Goal: Task Accomplishment & Management: Use online tool/utility

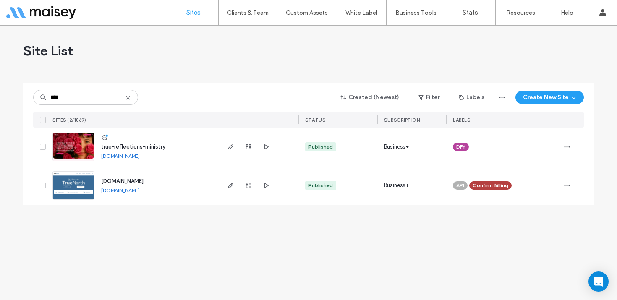
type input "****"
click at [79, 137] on img at bounding box center [73, 161] width 41 height 57
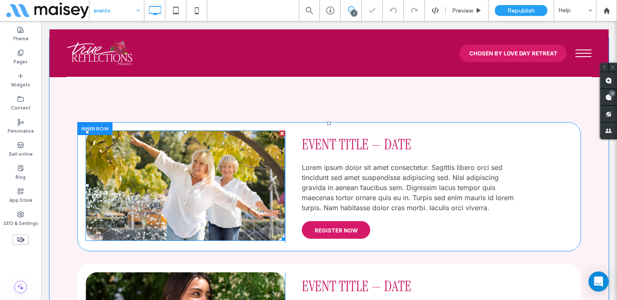
scroll to position [277, 0]
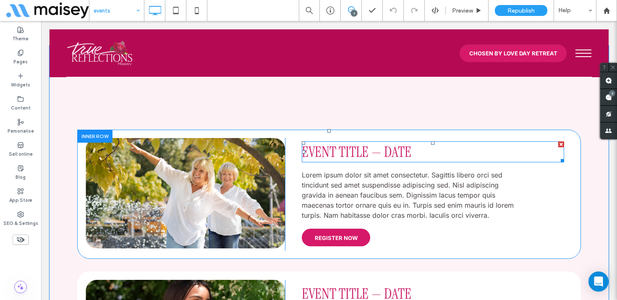
click at [348, 151] on span "Event Title — Date" at bounding box center [357, 151] width 110 height 19
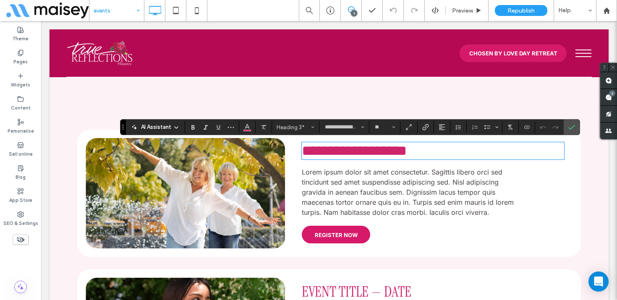
type input "*******"
type input "**"
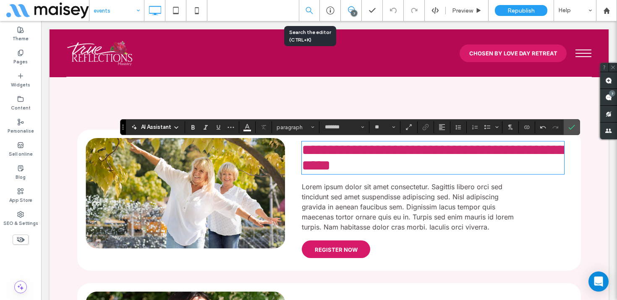
drag, startPoint x: 307, startPoint y: 130, endPoint x: 300, endPoint y: 3, distance: 126.6
type input "**********"
type input "**"
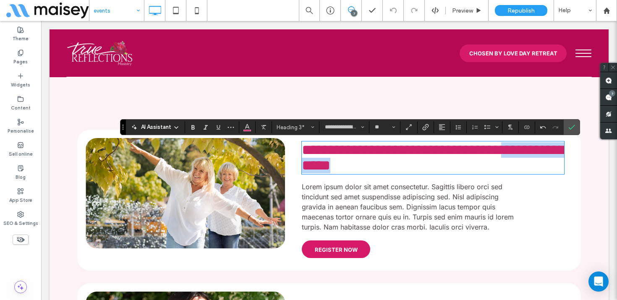
drag, startPoint x: 366, startPoint y: 173, endPoint x: 502, endPoint y: 158, distance: 136.5
click at [502, 158] on h3 "**********" at bounding box center [433, 157] width 263 height 31
type input "*******"
type input "**"
type input "**********"
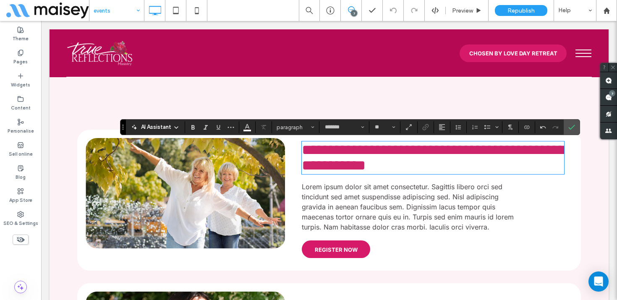
type input "**"
click at [307, 171] on span "**********" at bounding box center [434, 158] width 264 height 30
click at [354, 173] on span "**********" at bounding box center [434, 158] width 264 height 30
click at [339, 200] on span "Lorem ipsum dolor sit amet consectetur. Sagittis libero orci sed tincidunt sed …" at bounding box center [408, 207] width 212 height 49
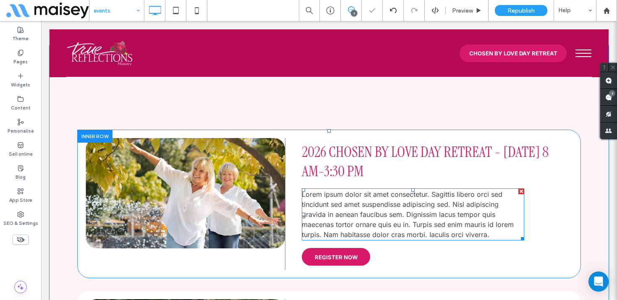
click at [337, 203] on span "Lorem ipsum dolor sit amet consectetur. Sagittis libero orci sed tincidunt sed …" at bounding box center [408, 214] width 212 height 49
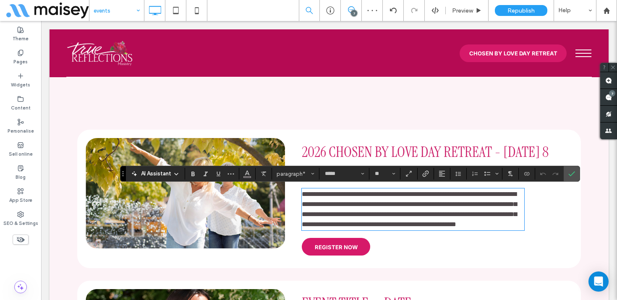
type input "*******"
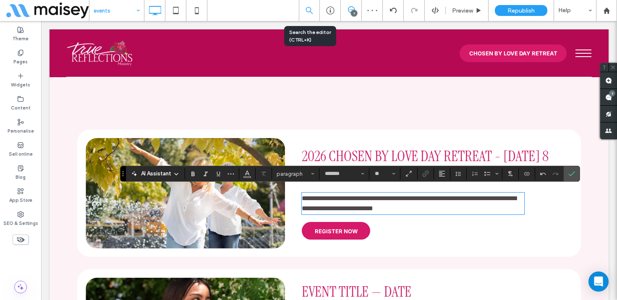
drag, startPoint x: 296, startPoint y: 182, endPoint x: 316, endPoint y: 11, distance: 172.1
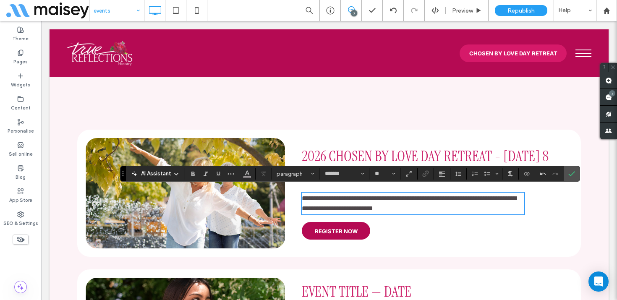
click at [328, 234] on span "REGISTER NOW" at bounding box center [336, 231] width 43 height 7
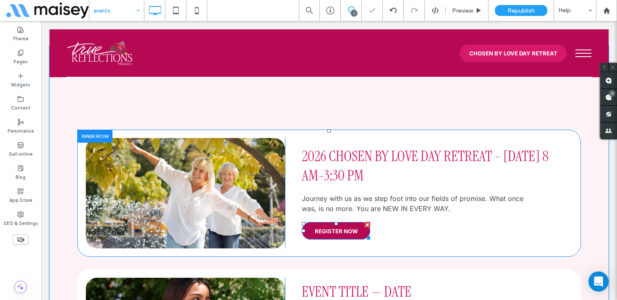
click at [328, 232] on span "REGISTER NOW" at bounding box center [336, 231] width 43 height 7
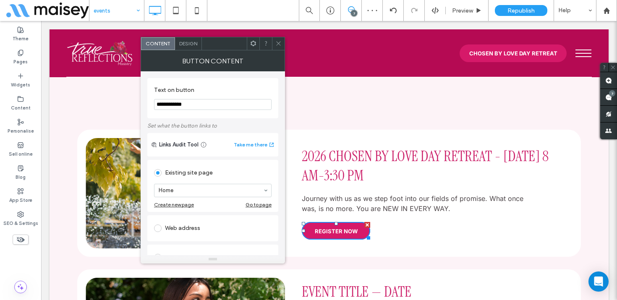
click at [180, 228] on div "Web address" at bounding box center [213, 228] width 118 height 13
click at [184, 219] on input "url" at bounding box center [213, 218] width 118 height 11
paste input "**********"
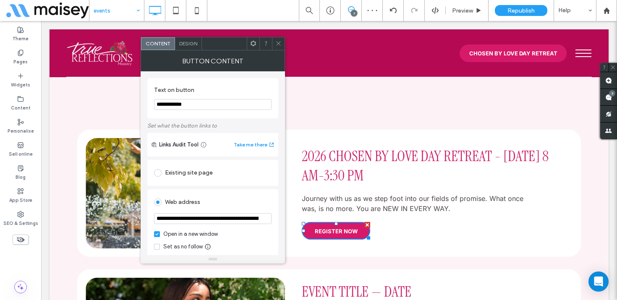
scroll to position [0, 695]
type input "**********"
click at [225, 199] on div "Web address" at bounding box center [213, 202] width 118 height 13
click at [277, 41] on icon at bounding box center [279, 43] width 6 height 6
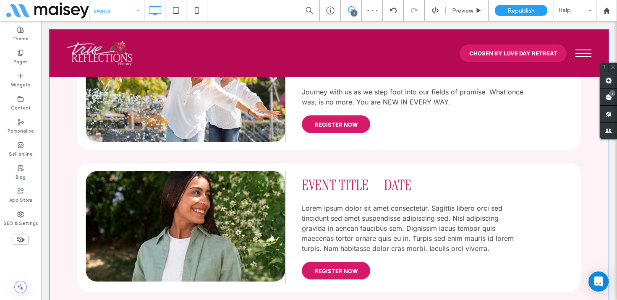
scroll to position [388, 0]
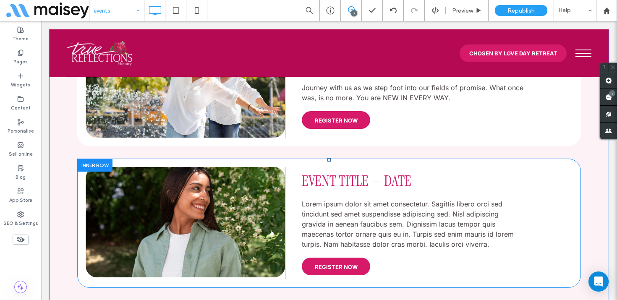
click at [89, 166] on div at bounding box center [94, 165] width 35 height 13
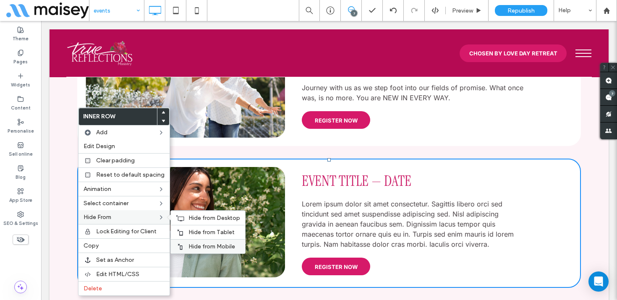
click at [189, 247] on span "Hide from Mobile" at bounding box center [212, 246] width 47 height 7
click at [189, 232] on span "Hide from Tablet" at bounding box center [212, 232] width 46 height 7
click at [190, 218] on span "Hide from Desktop" at bounding box center [215, 218] width 52 height 7
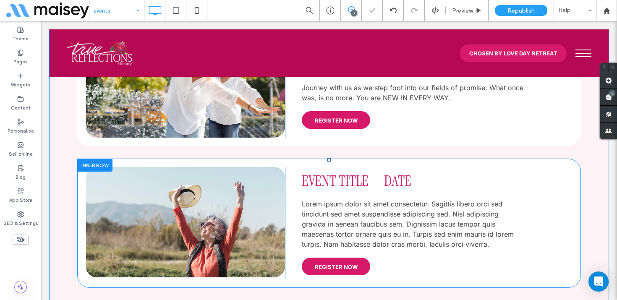
click at [96, 165] on div at bounding box center [94, 165] width 35 height 13
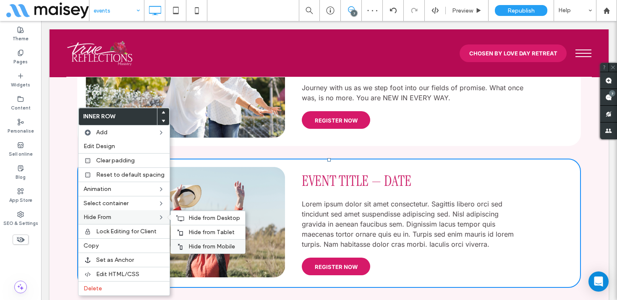
click at [209, 243] on span "Hide from Mobile" at bounding box center [212, 246] width 47 height 7
click at [209, 232] on span "Hide from Tablet" at bounding box center [212, 232] width 46 height 7
click at [208, 218] on span "Hide from Desktop" at bounding box center [215, 218] width 52 height 7
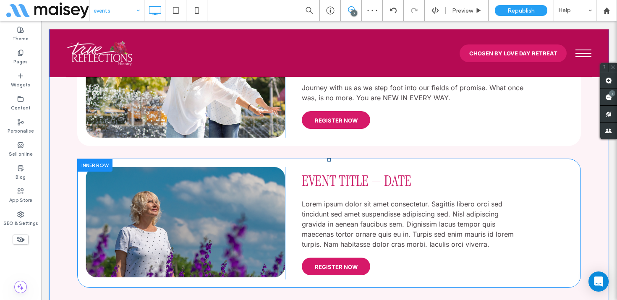
click at [92, 164] on div at bounding box center [94, 165] width 35 height 13
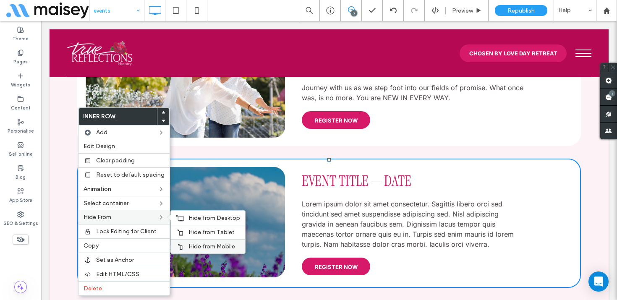
click at [190, 246] on span "Hide from Mobile" at bounding box center [212, 246] width 47 height 7
click at [192, 232] on span "Hide from Tablet" at bounding box center [212, 232] width 46 height 7
click at [195, 213] on div "Hide from Desktop" at bounding box center [208, 218] width 74 height 14
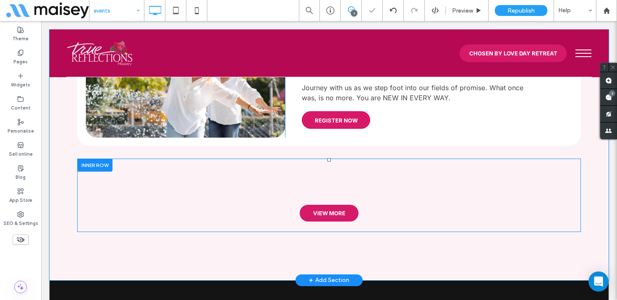
click at [93, 162] on div at bounding box center [94, 165] width 35 height 13
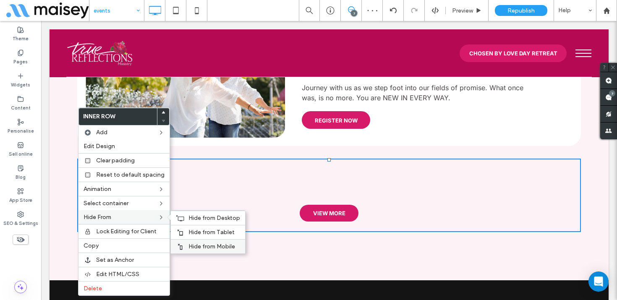
click at [200, 247] on span "Hide from Mobile" at bounding box center [212, 246] width 47 height 7
click at [201, 234] on span "Hide from Tablet" at bounding box center [212, 232] width 46 height 7
click at [202, 220] on span "Hide from Desktop" at bounding box center [215, 218] width 52 height 7
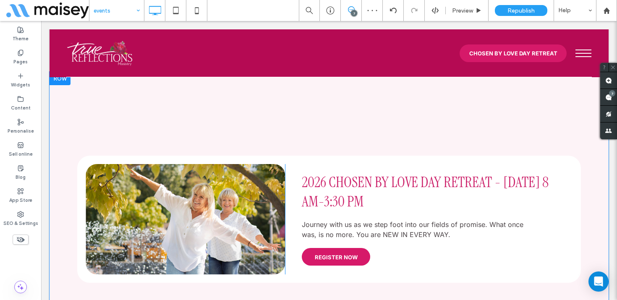
scroll to position [207, 0]
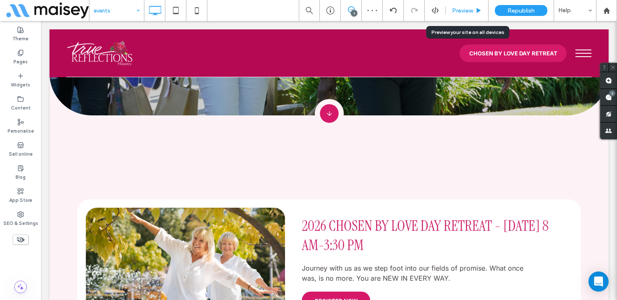
click at [464, 14] on span "Preview" at bounding box center [462, 10] width 21 height 7
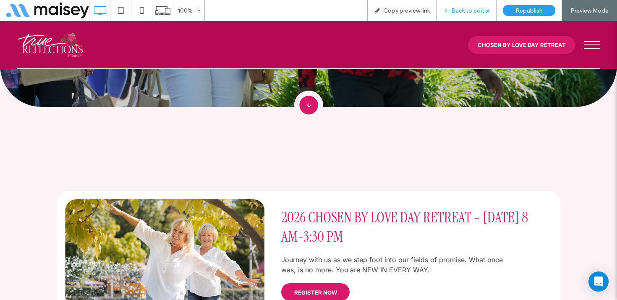
click at [462, 9] on span "Back to editor" at bounding box center [471, 10] width 39 height 7
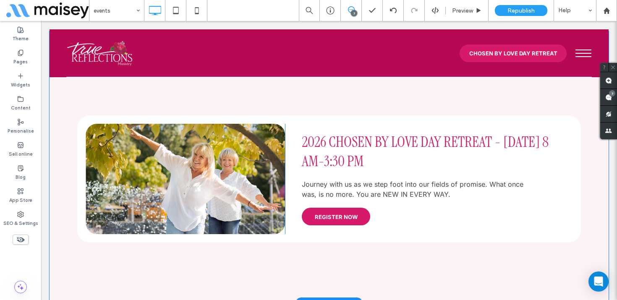
scroll to position [331, 0]
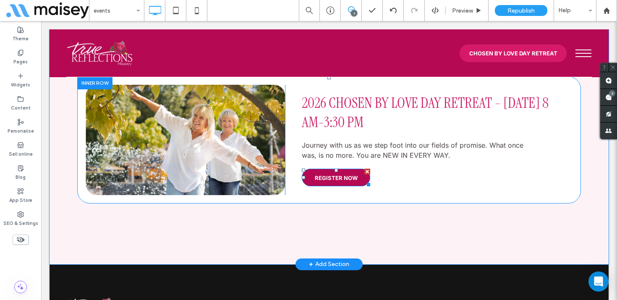
click at [335, 176] on span "REGISTER NOW" at bounding box center [336, 178] width 43 height 7
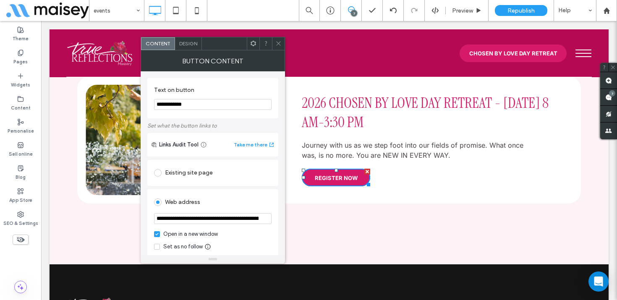
click at [279, 46] on icon at bounding box center [279, 43] width 6 height 6
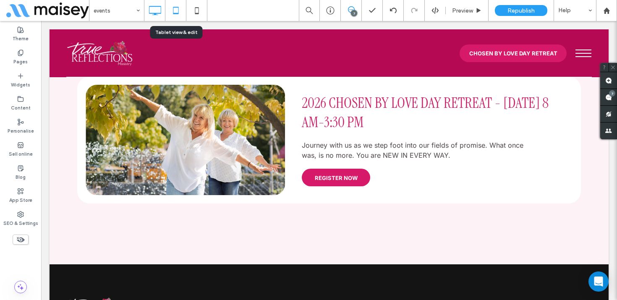
click at [180, 11] on icon at bounding box center [176, 10] width 17 height 17
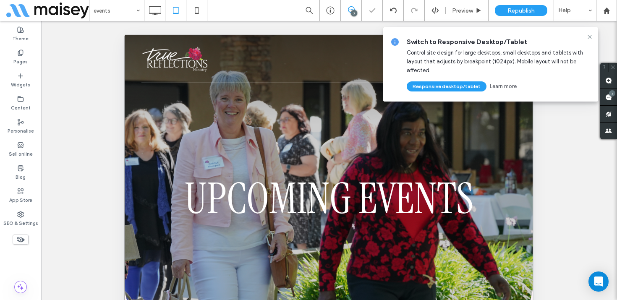
scroll to position [0, 0]
click at [590, 36] on icon at bounding box center [590, 37] width 7 height 7
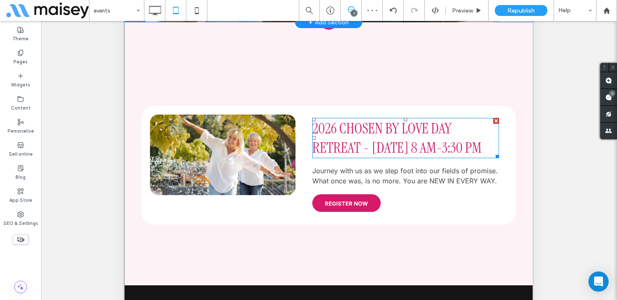
scroll to position [77, 0]
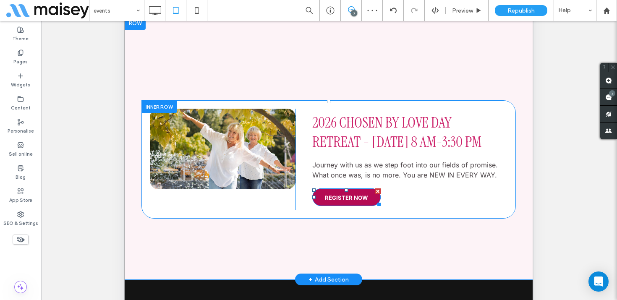
click at [339, 198] on span "REGISTER NOW" at bounding box center [346, 197] width 43 height 7
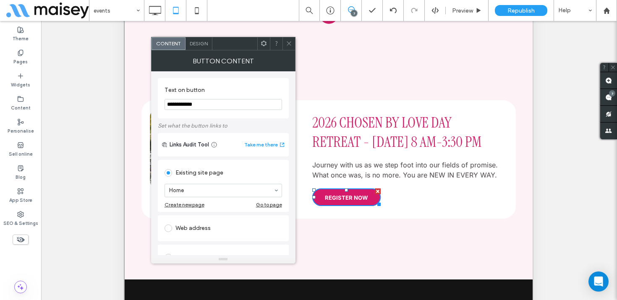
click at [213, 231] on div "Web address" at bounding box center [224, 228] width 118 height 13
click at [210, 221] on input "url" at bounding box center [224, 218] width 118 height 11
paste input "**********"
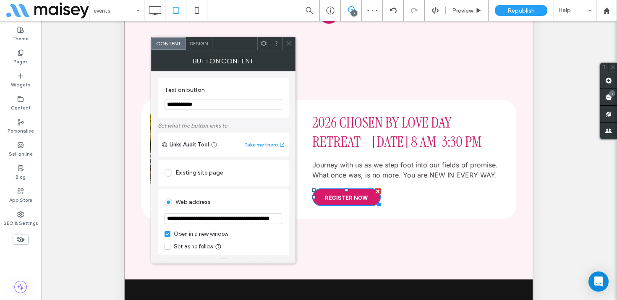
scroll to position [0, 695]
type input "**********"
click at [247, 207] on div "Web address" at bounding box center [224, 202] width 118 height 13
click at [286, 42] on icon at bounding box center [289, 43] width 6 height 6
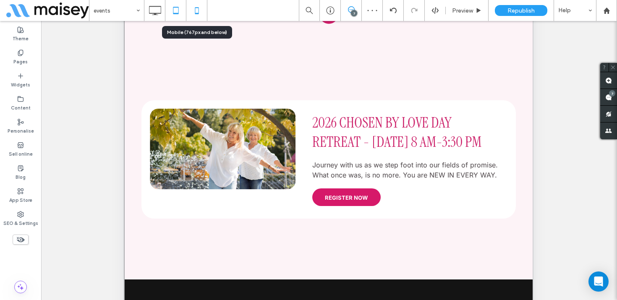
click at [197, 12] on icon at bounding box center [197, 10] width 17 height 17
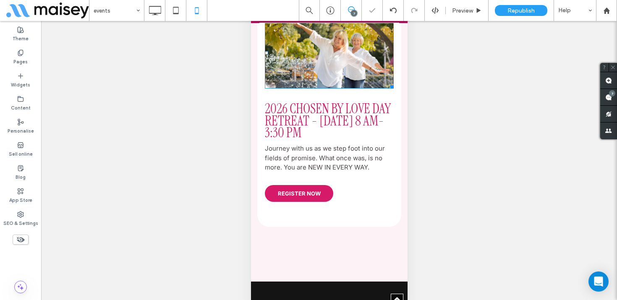
scroll to position [399, 0]
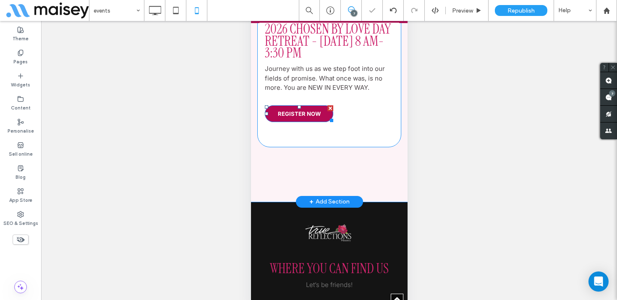
click at [302, 113] on span "REGISTER NOW" at bounding box center [299, 113] width 43 height 7
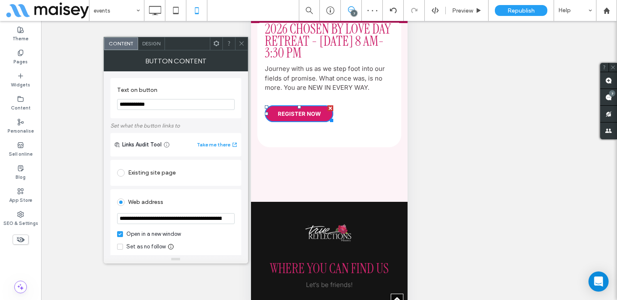
click at [240, 46] on icon at bounding box center [242, 43] width 6 height 6
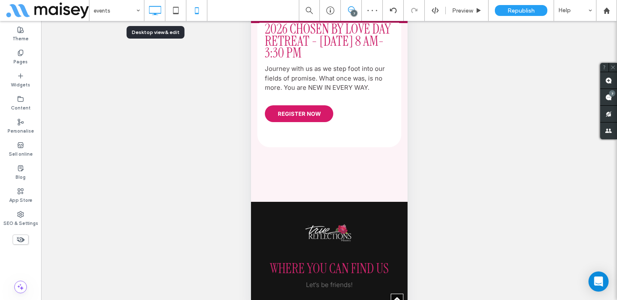
click at [154, 6] on use at bounding box center [155, 10] width 12 height 9
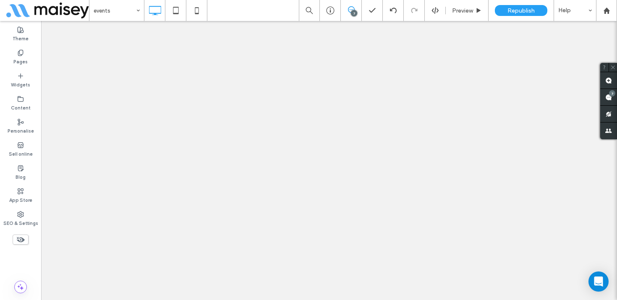
scroll to position [0, 0]
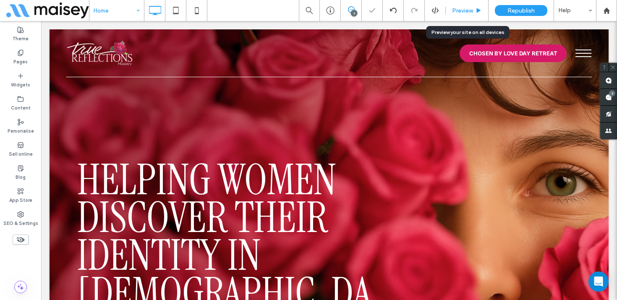
click at [472, 8] on span "Preview" at bounding box center [462, 10] width 21 height 7
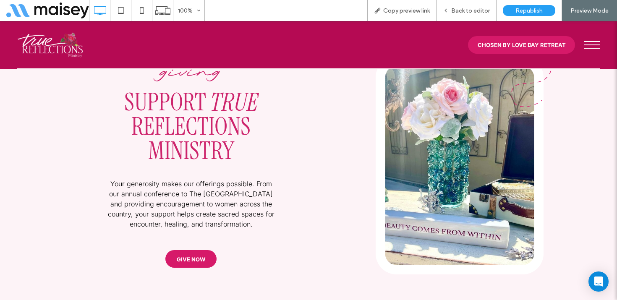
scroll to position [2298, 0]
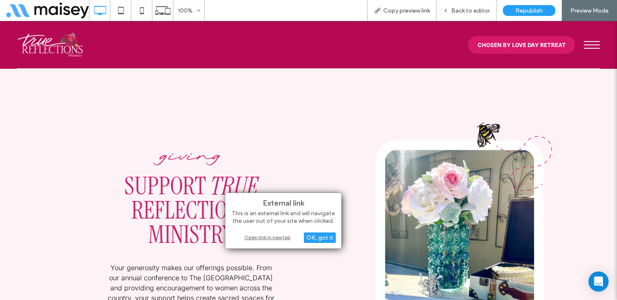
click at [254, 235] on div "Open link in new tab" at bounding box center [283, 237] width 105 height 9
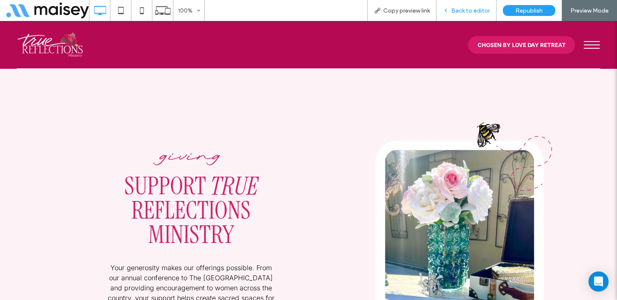
click at [480, 11] on span "Back to editor" at bounding box center [471, 10] width 39 height 7
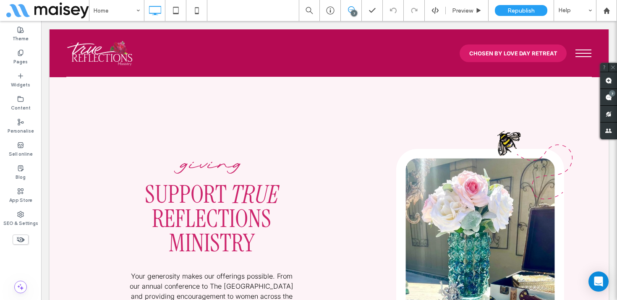
scroll to position [2297, 0]
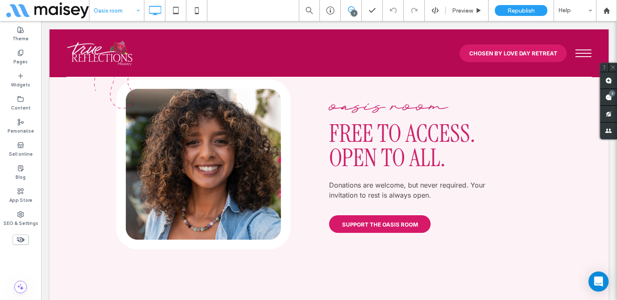
scroll to position [1948, 0]
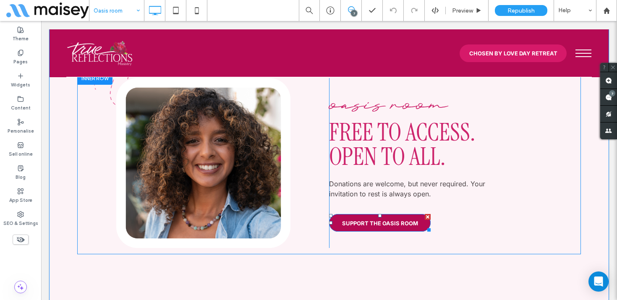
click at [376, 220] on span "SUPPORT THE OASIS ROOM" at bounding box center [380, 223] width 76 height 7
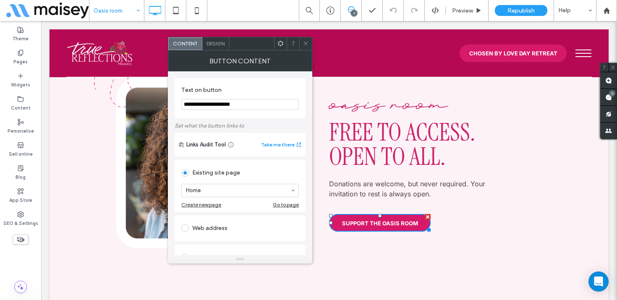
click at [223, 230] on div "Web address" at bounding box center [240, 228] width 118 height 13
click at [221, 220] on input "url" at bounding box center [240, 218] width 118 height 11
paste input "**********"
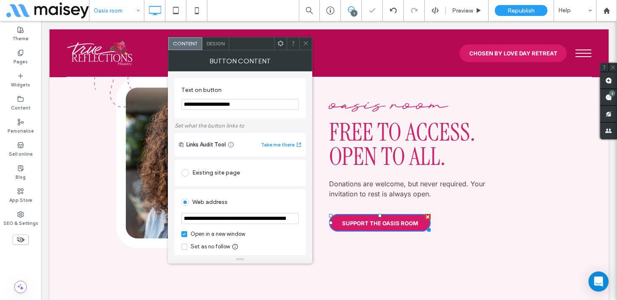
scroll to position [0, 717]
type input "**********"
click at [248, 205] on div "Web address" at bounding box center [240, 202] width 118 height 13
click at [305, 44] on use at bounding box center [306, 44] width 4 height 4
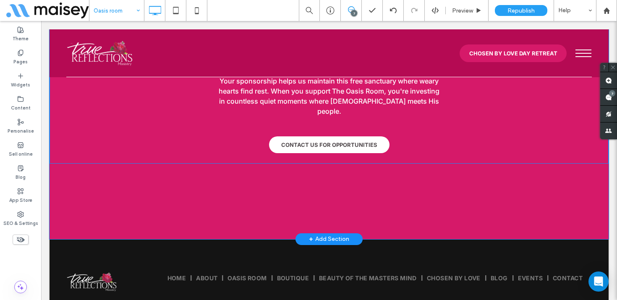
scroll to position [2588, 0]
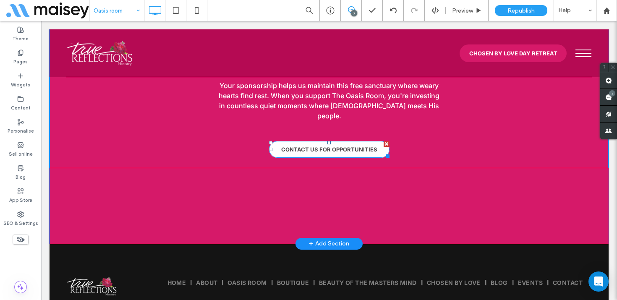
click at [338, 146] on span "CONTACT US FOR OPPORTUNITIES" at bounding box center [329, 149] width 96 height 7
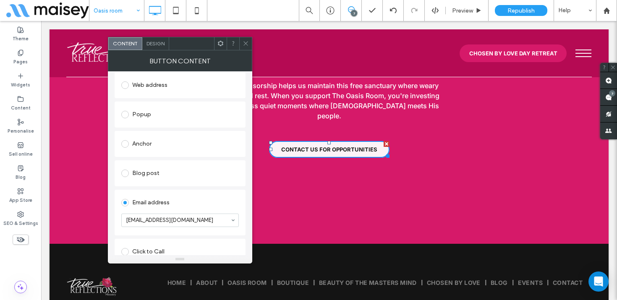
scroll to position [158, 0]
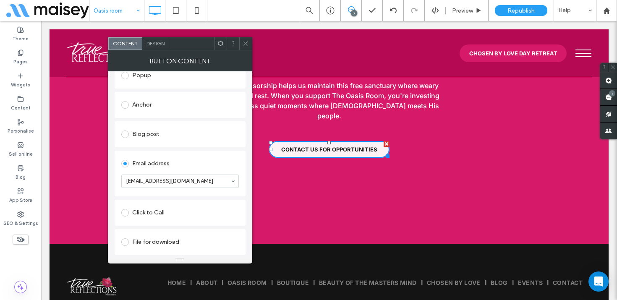
click at [244, 44] on icon at bounding box center [246, 43] width 6 height 6
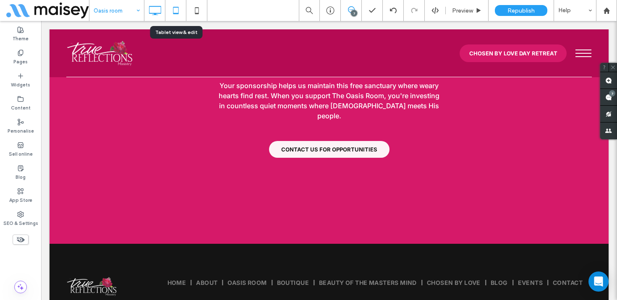
click at [173, 12] on icon at bounding box center [176, 10] width 17 height 17
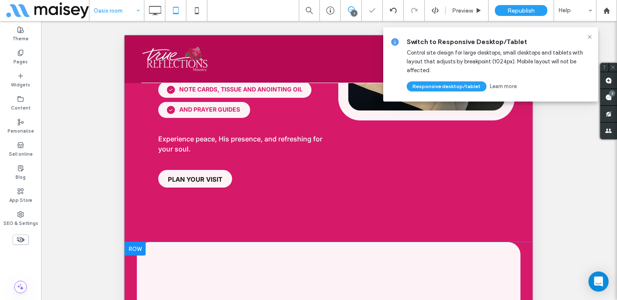
scroll to position [1017, 0]
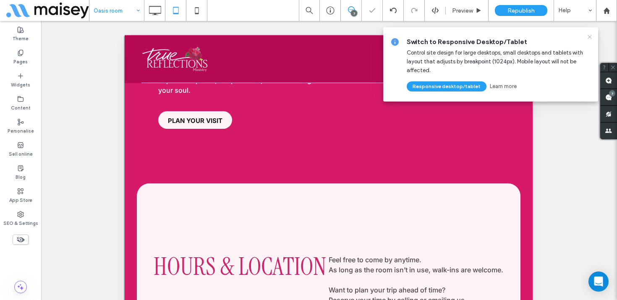
click at [588, 36] on icon at bounding box center [590, 37] width 7 height 7
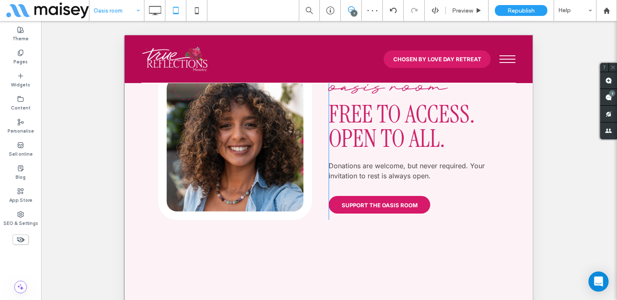
scroll to position [2064, 0]
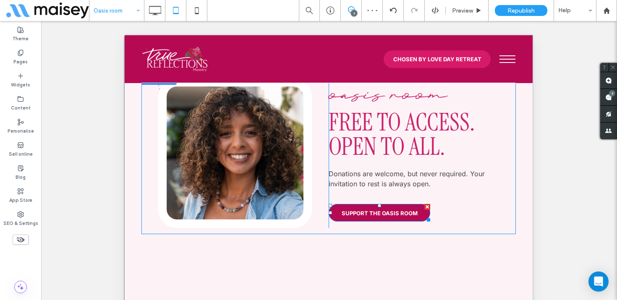
click at [367, 210] on span "SUPPORT THE OASIS ROOM" at bounding box center [380, 213] width 76 height 7
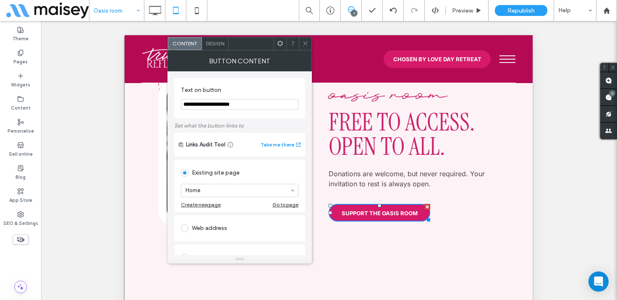
click at [224, 228] on div "Web address" at bounding box center [240, 228] width 118 height 13
click at [224, 221] on input "url" at bounding box center [240, 218] width 118 height 11
paste input "**********"
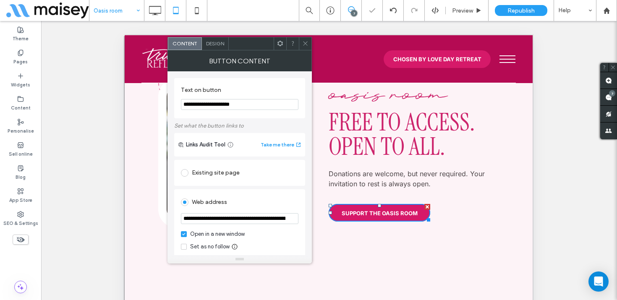
scroll to position [0, 717]
type input "**********"
click at [242, 201] on div "Web address" at bounding box center [240, 202] width 118 height 13
click at [305, 45] on icon at bounding box center [305, 43] width 6 height 6
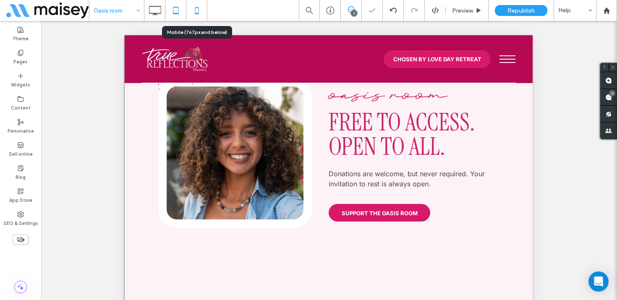
click at [197, 10] on icon at bounding box center [197, 10] width 17 height 17
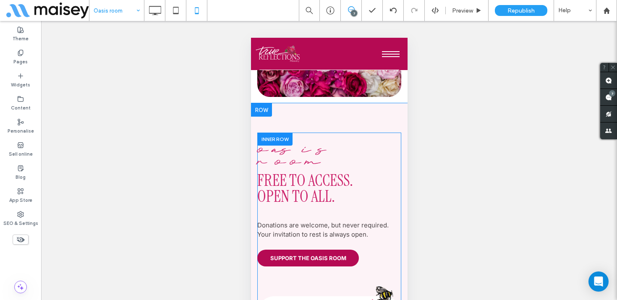
scroll to position [2000, 0]
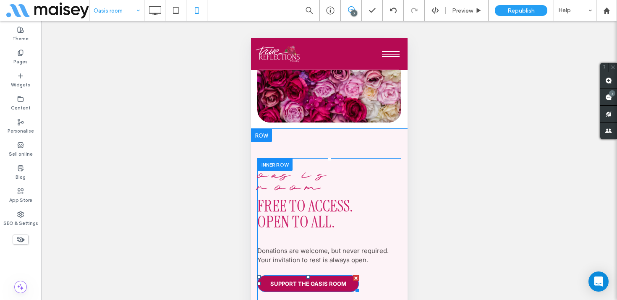
click at [312, 281] on span "SUPPORT THE OASIS ROOM" at bounding box center [308, 284] width 76 height 7
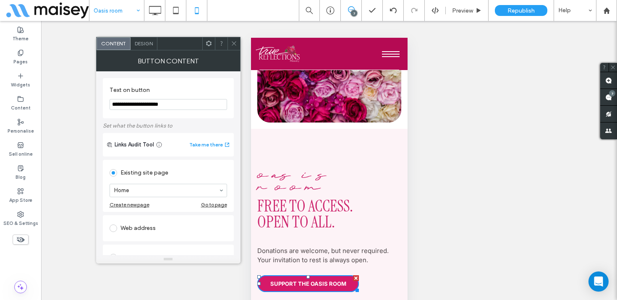
click at [148, 235] on div "Web address" at bounding box center [169, 228] width 118 height 13
click at [137, 220] on input "url" at bounding box center [169, 218] width 118 height 11
paste input "**********"
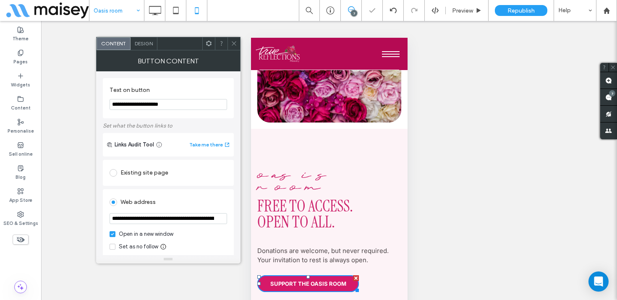
scroll to position [0, 717]
type input "**********"
click at [185, 205] on div "Web address" at bounding box center [169, 202] width 118 height 13
click at [236, 42] on icon at bounding box center [234, 43] width 6 height 6
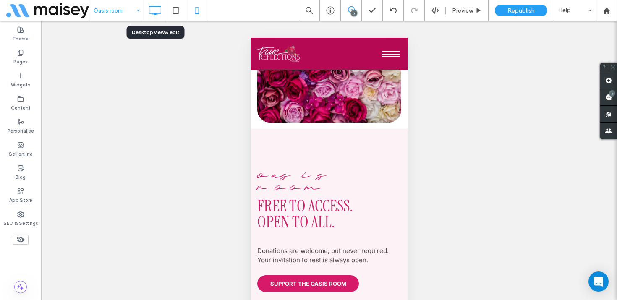
click at [157, 9] on icon at bounding box center [155, 10] width 17 height 17
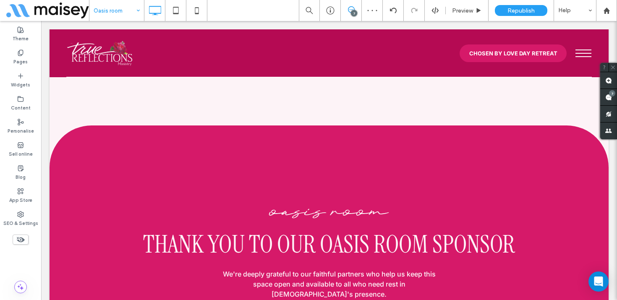
scroll to position [2047, 0]
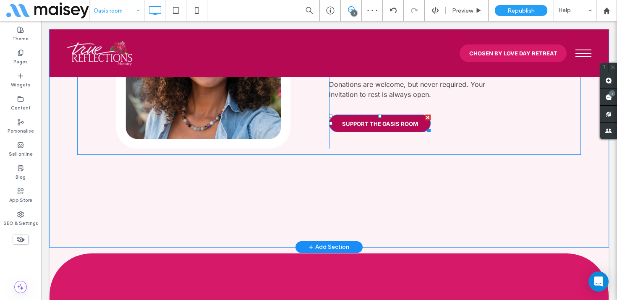
click at [386, 121] on span "SUPPORT THE OASIS ROOM" at bounding box center [380, 124] width 76 height 7
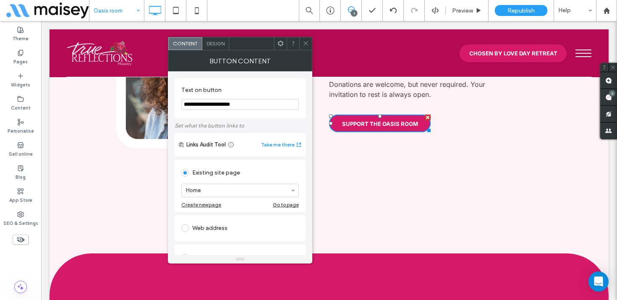
click at [221, 231] on div "Web address" at bounding box center [240, 228] width 118 height 13
click at [214, 220] on input "url" at bounding box center [240, 218] width 118 height 11
paste input "**********"
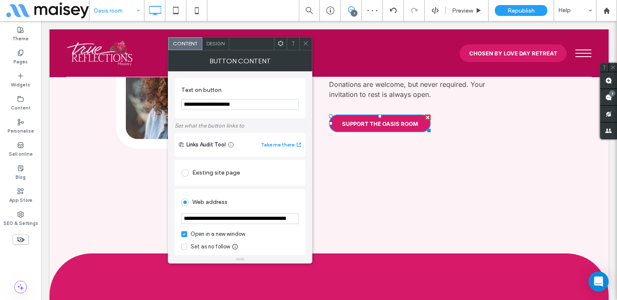
type input "**********"
click at [256, 198] on div "Web address" at bounding box center [240, 202] width 118 height 13
click at [305, 42] on icon at bounding box center [306, 43] width 6 height 6
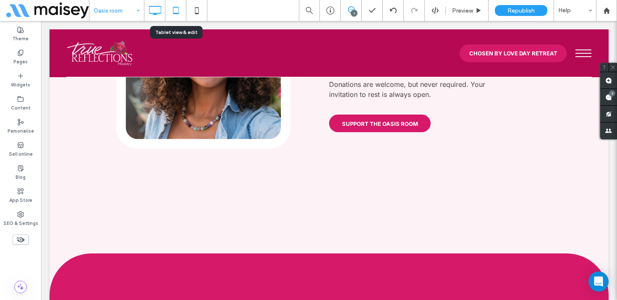
click at [179, 12] on icon at bounding box center [176, 10] width 17 height 17
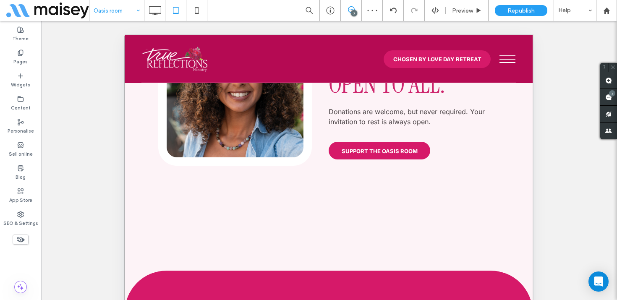
scroll to position [2044, 0]
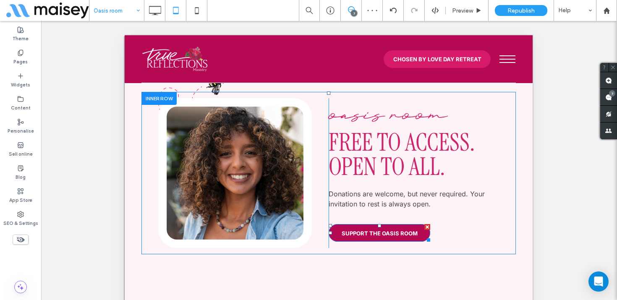
click at [374, 230] on span "SUPPORT THE OASIS ROOM" at bounding box center [380, 233] width 76 height 7
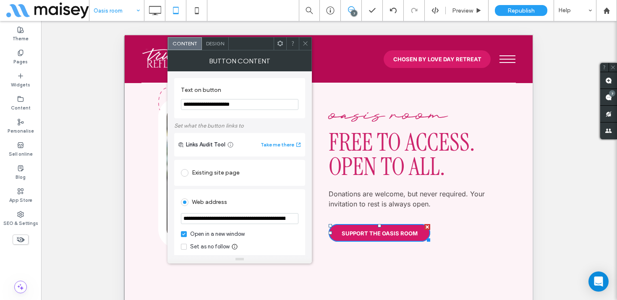
click at [305, 43] on use at bounding box center [305, 44] width 4 height 4
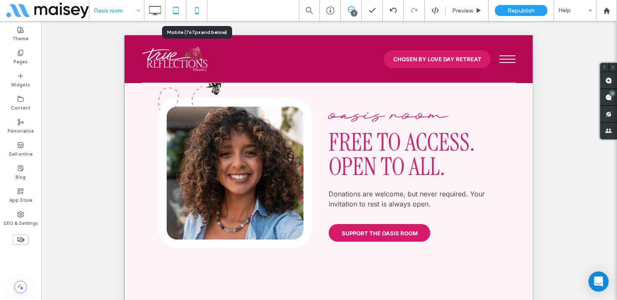
click at [203, 8] on icon at bounding box center [197, 10] width 17 height 17
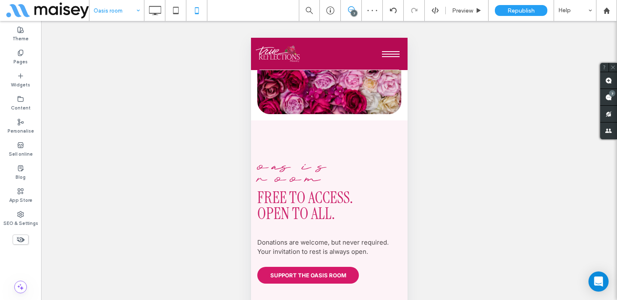
scroll to position [2003, 0]
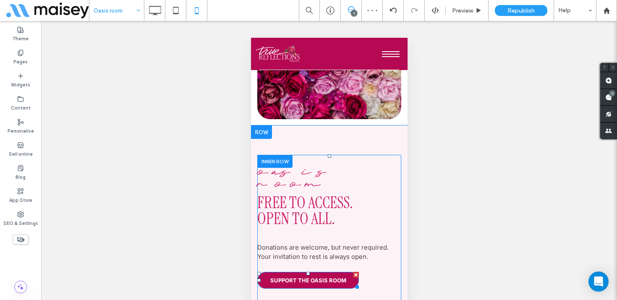
click at [290, 277] on span "SUPPORT THE OASIS ROOM" at bounding box center [308, 280] width 76 height 7
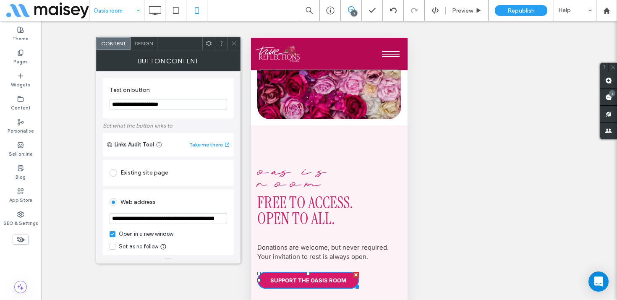
click at [232, 40] on icon at bounding box center [234, 43] width 6 height 6
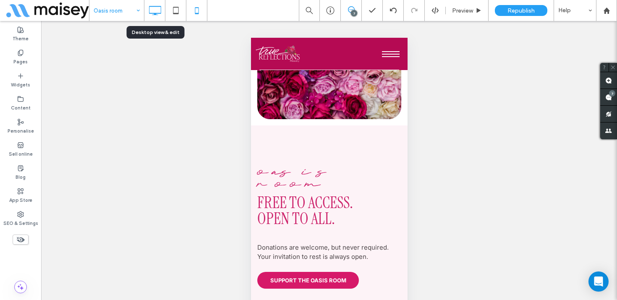
click at [151, 13] on use at bounding box center [155, 10] width 12 height 9
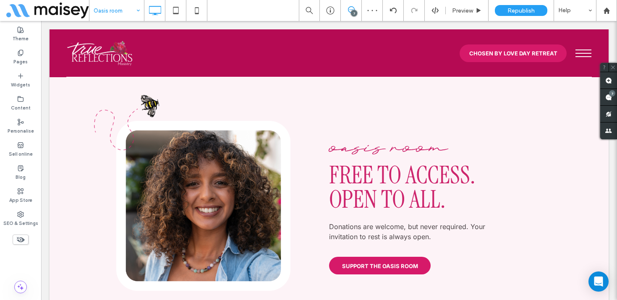
scroll to position [1965, 0]
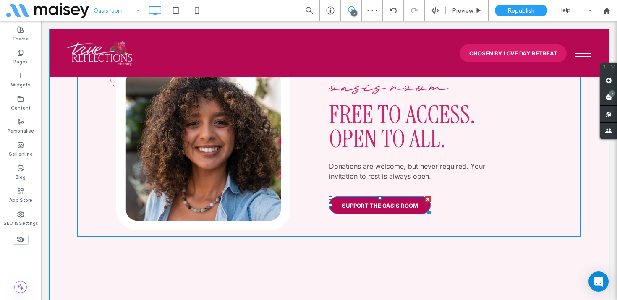
click at [361, 202] on span "SUPPORT THE OASIS ROOM" at bounding box center [380, 205] width 76 height 7
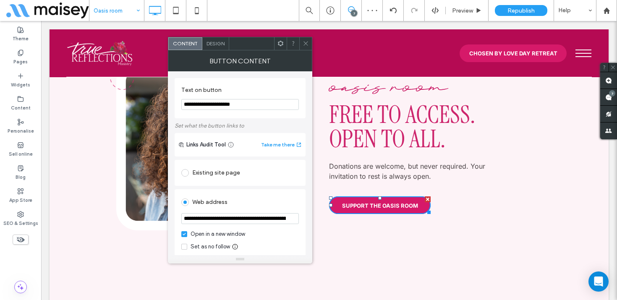
click at [305, 45] on icon at bounding box center [306, 43] width 6 height 6
